Goal: Task Accomplishment & Management: Use online tool/utility

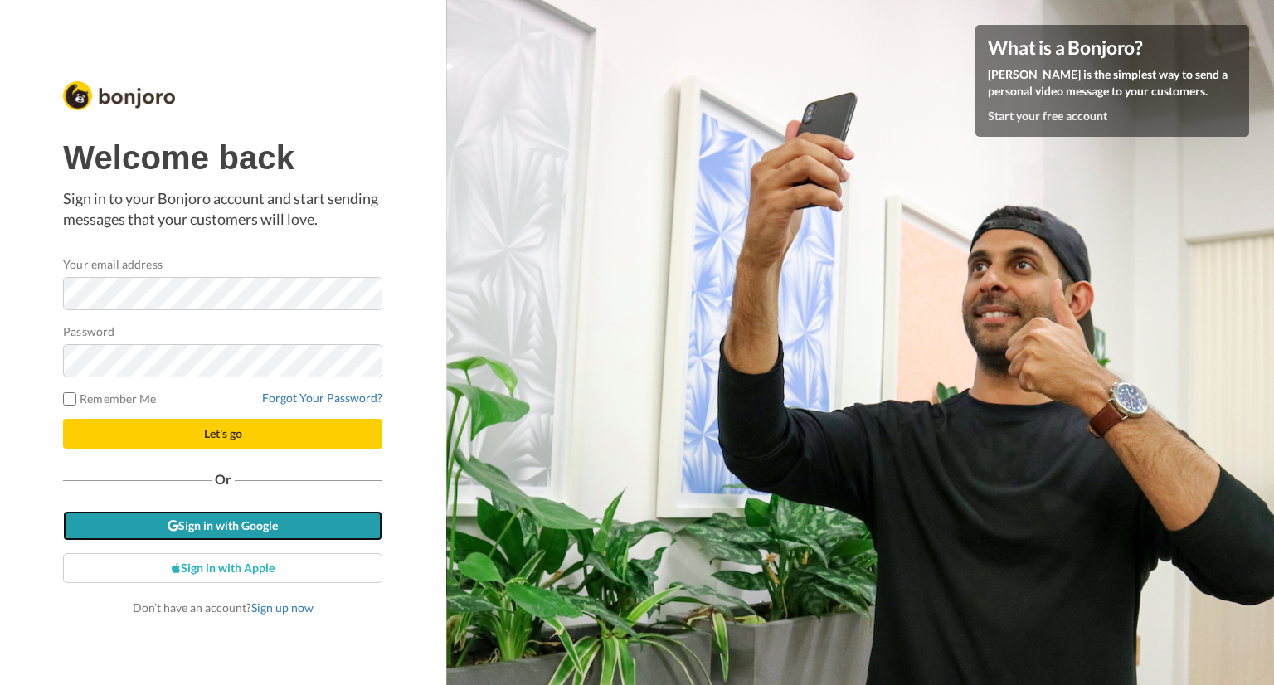
click at [255, 522] on link "Sign in with Google" at bounding box center [222, 526] width 319 height 30
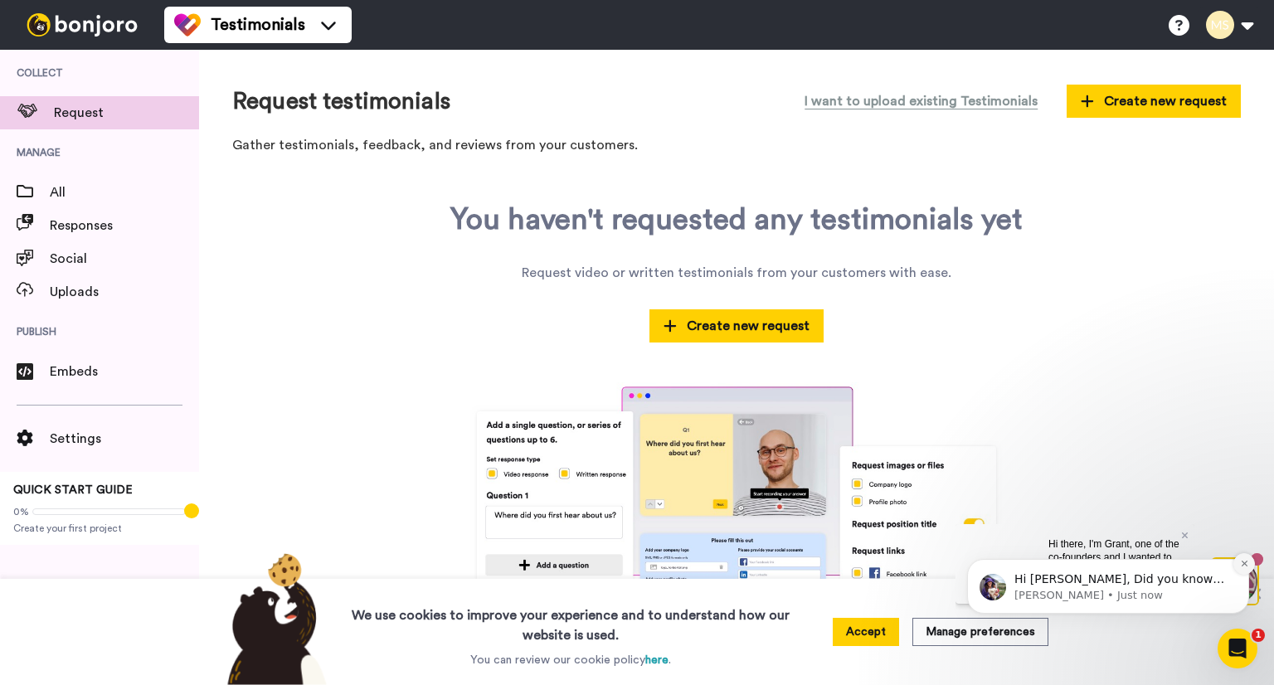
click at [1246, 562] on icon "Dismiss notification" at bounding box center [1244, 564] width 6 height 6
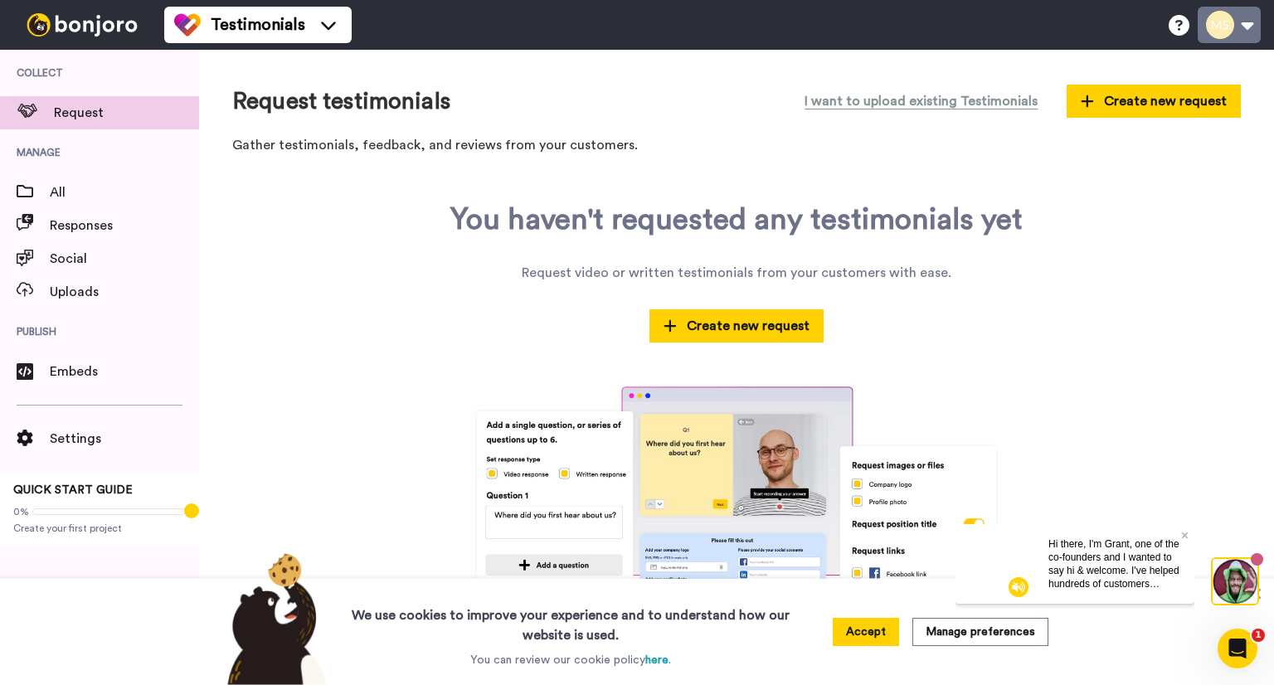
click at [1245, 27] on button at bounding box center [1229, 25] width 63 height 36
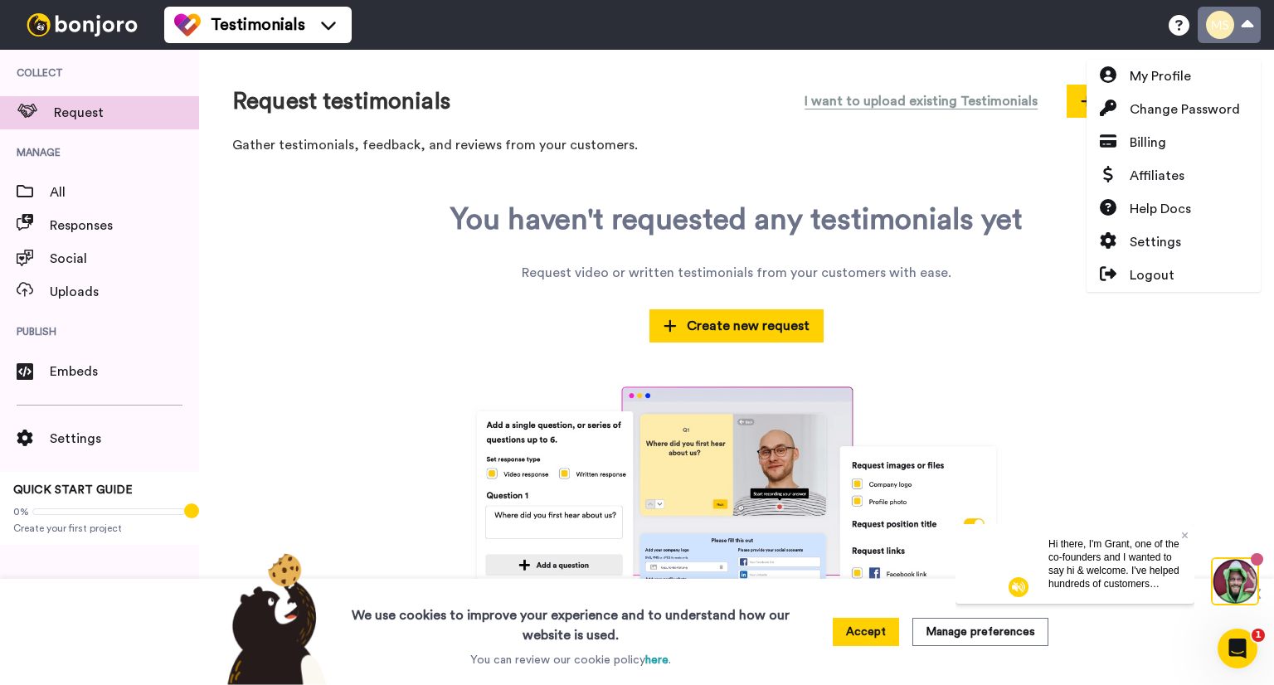
click at [1245, 27] on button at bounding box center [1229, 25] width 63 height 36
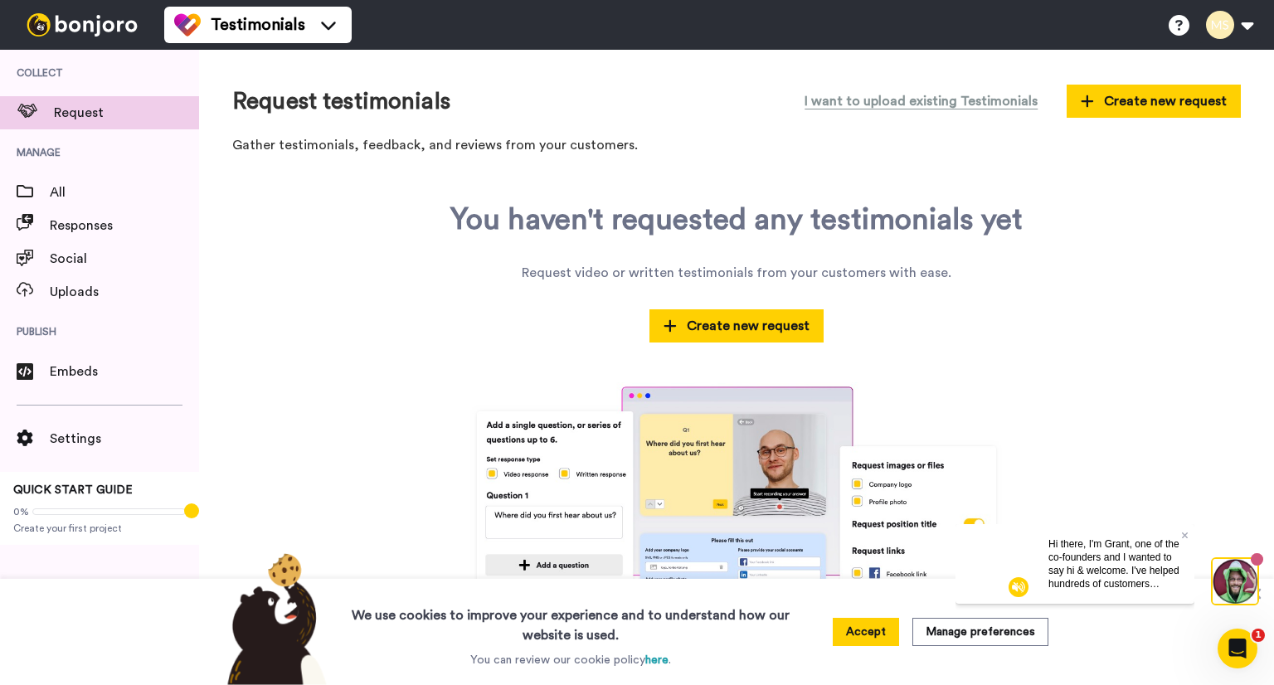
click at [303, 298] on div "You haven't requested any testimonials yet Request video or written testimonial…" at bounding box center [736, 426] width 1009 height 446
click at [864, 628] on button "Accept" at bounding box center [866, 632] width 66 height 28
